Goal: Navigation & Orientation: Find specific page/section

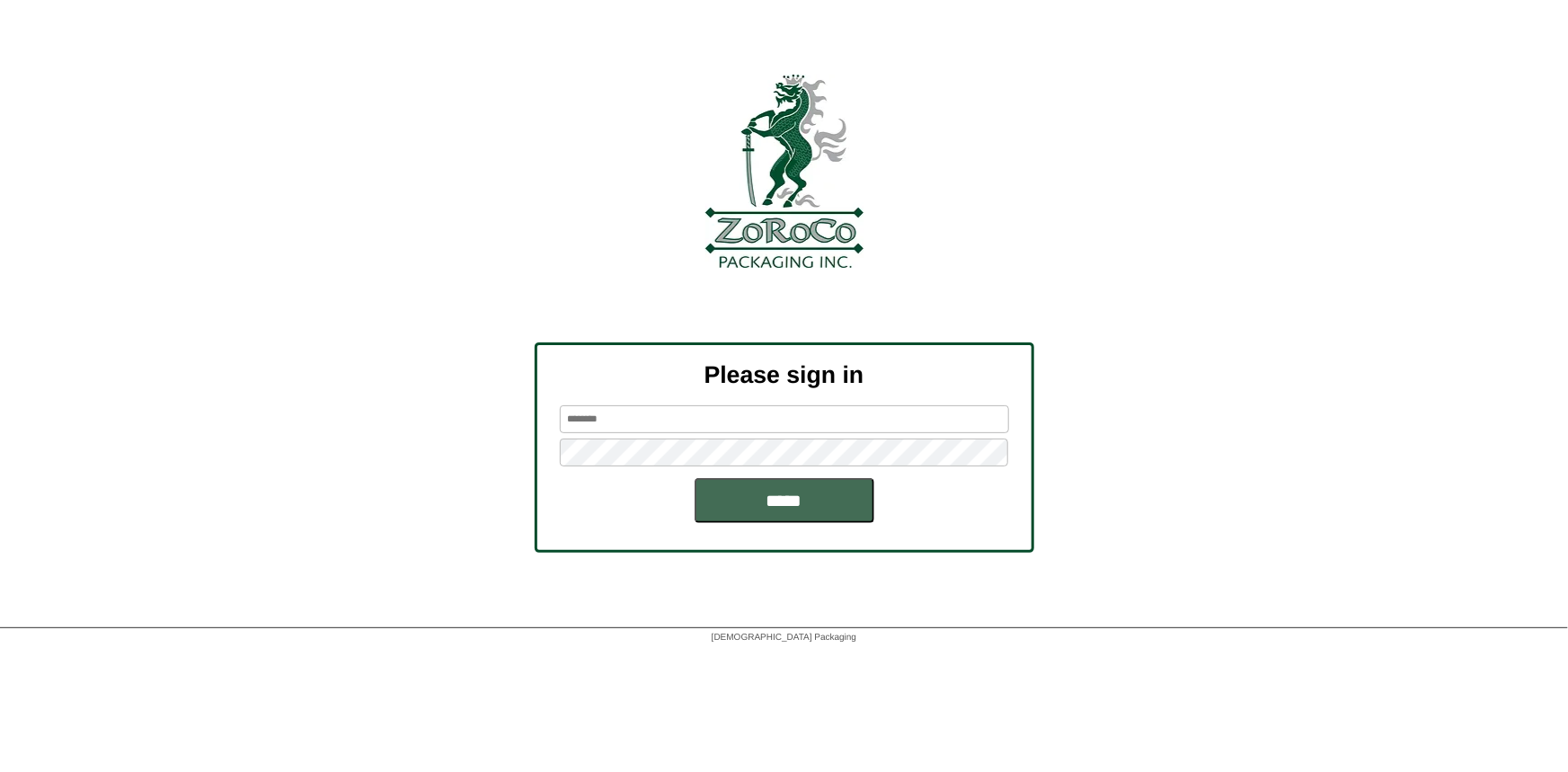
type input "********"
click at [804, 488] on input "*****" at bounding box center [784, 500] width 179 height 45
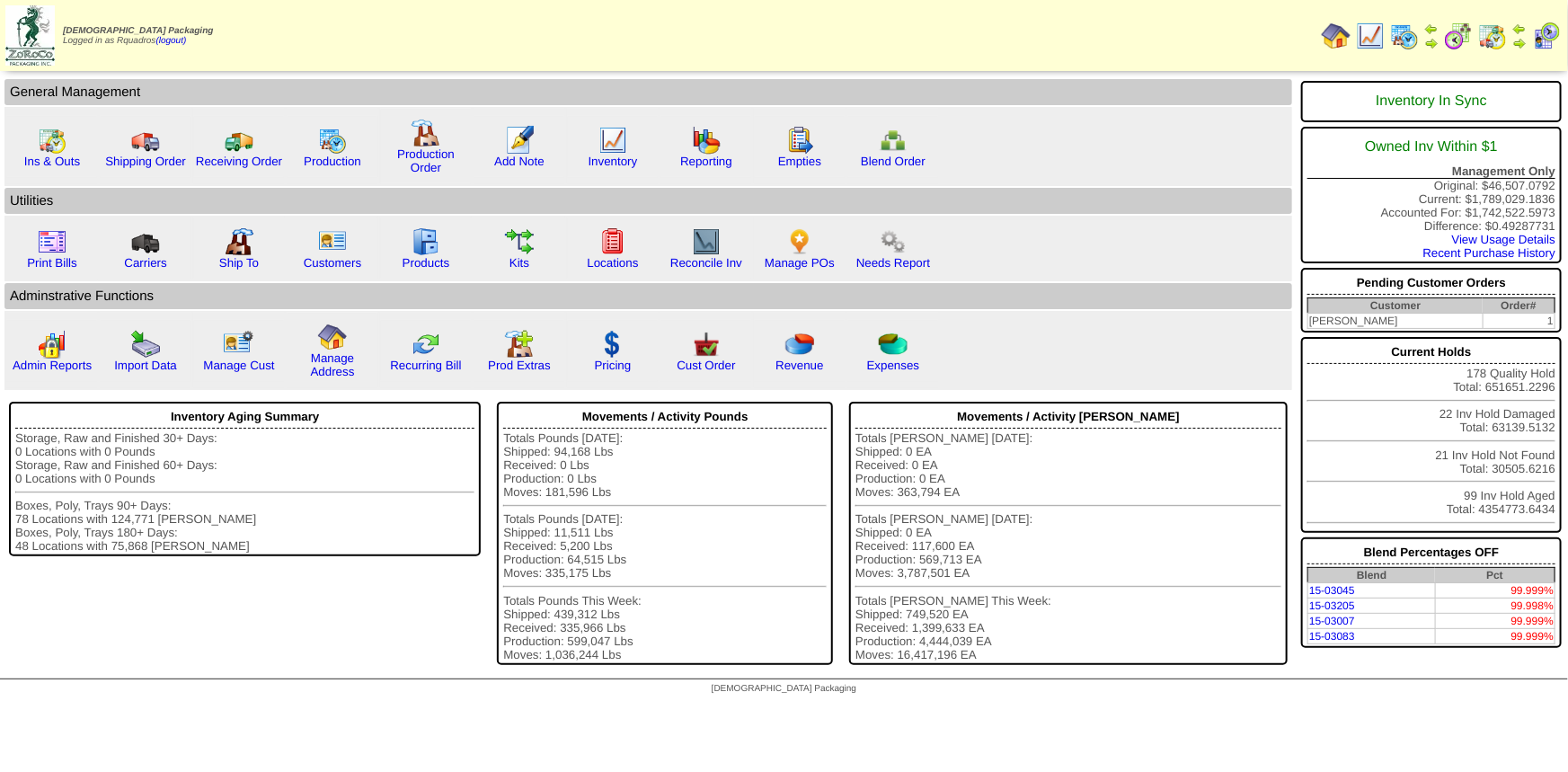
click at [1401, 33] on img at bounding box center [1404, 35] width 29 height 29
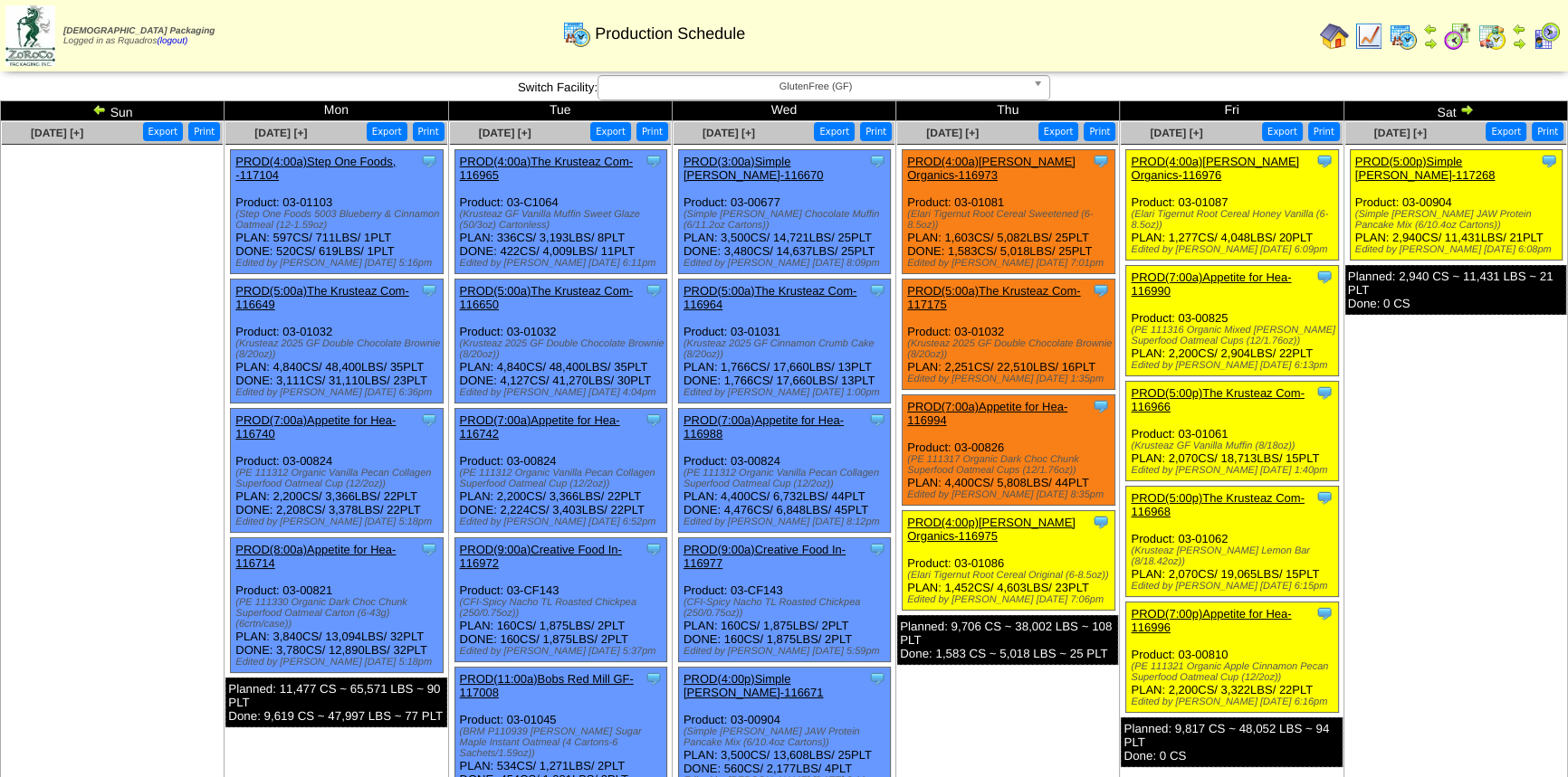
click at [149, 419] on td "Sep 21 [+] Print Export" at bounding box center [112, 619] width 224 height 996
